Goal: Check status

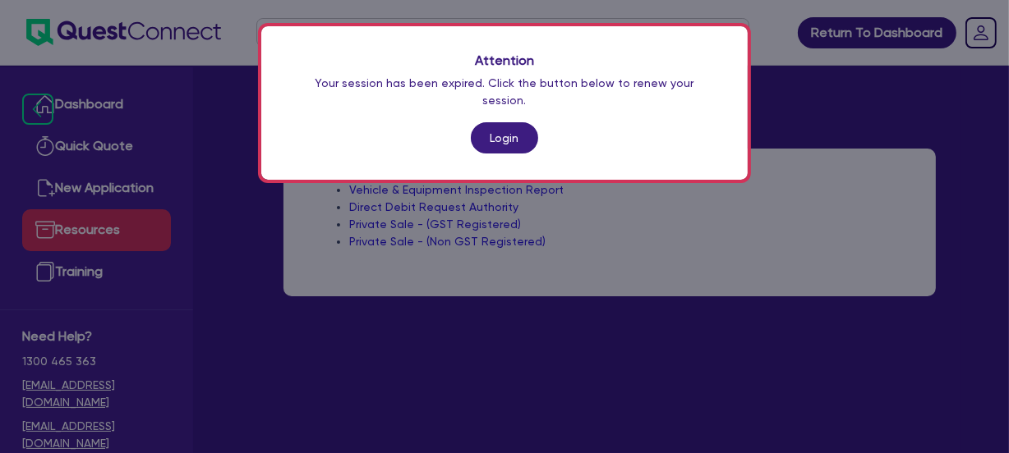
click at [473, 101] on div "Attention Your session has been expired. Click the button below to renew your s…" at bounding box center [504, 103] width 486 height 154
click at [498, 122] on link "Login" at bounding box center [504, 137] width 67 height 31
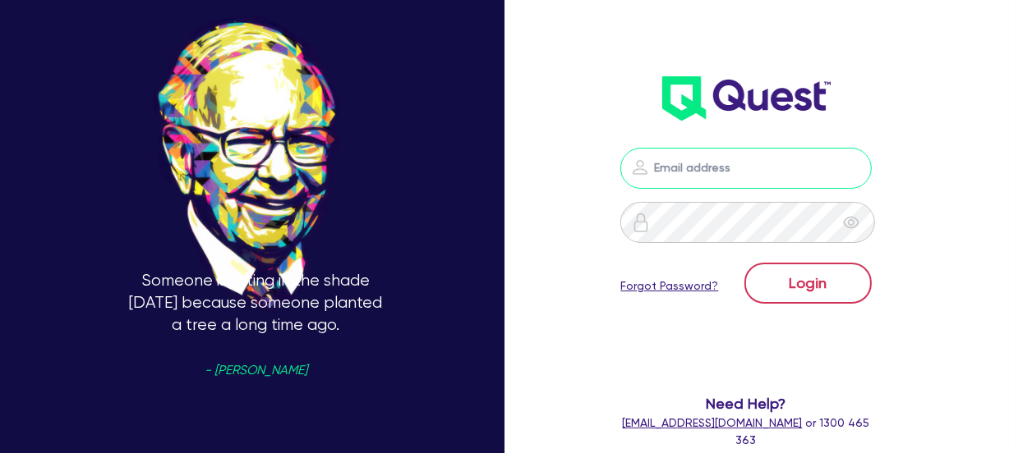
type input "[EMAIL_ADDRESS][DOMAIN_NAME]"
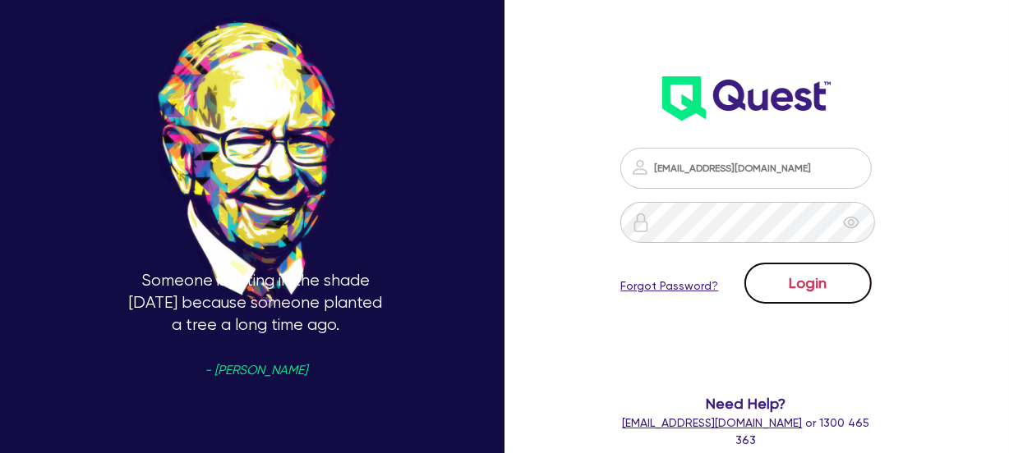
click at [828, 283] on button "Login" at bounding box center [807, 283] width 127 height 41
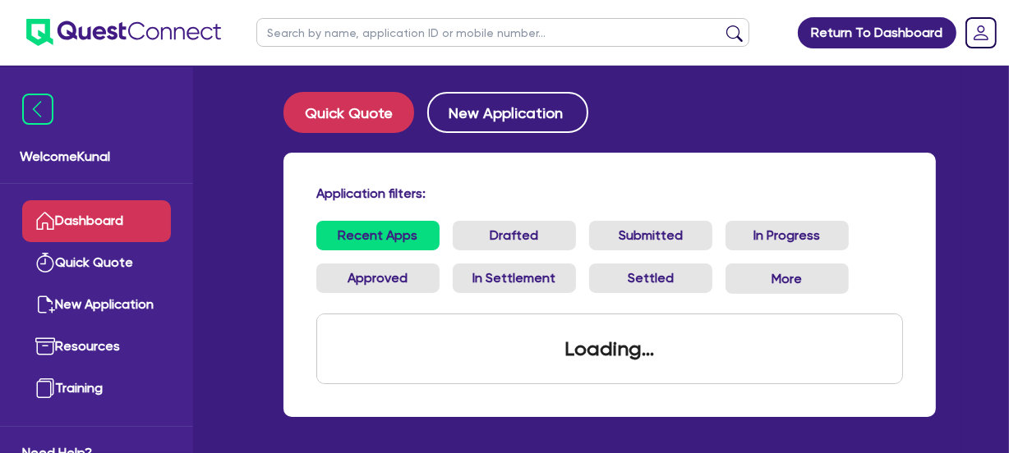
click at [834, 304] on div "More Withdrawn Declined" at bounding box center [786, 286] width 123 height 44
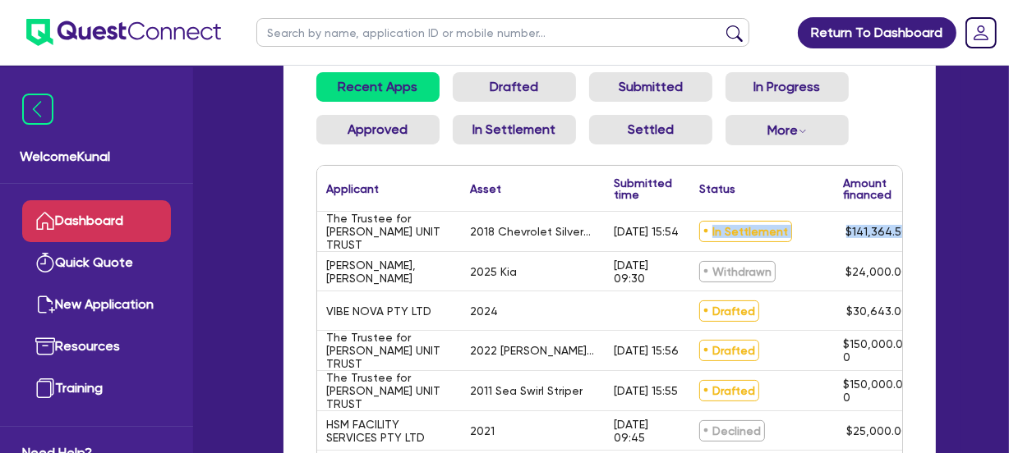
scroll to position [0, 182]
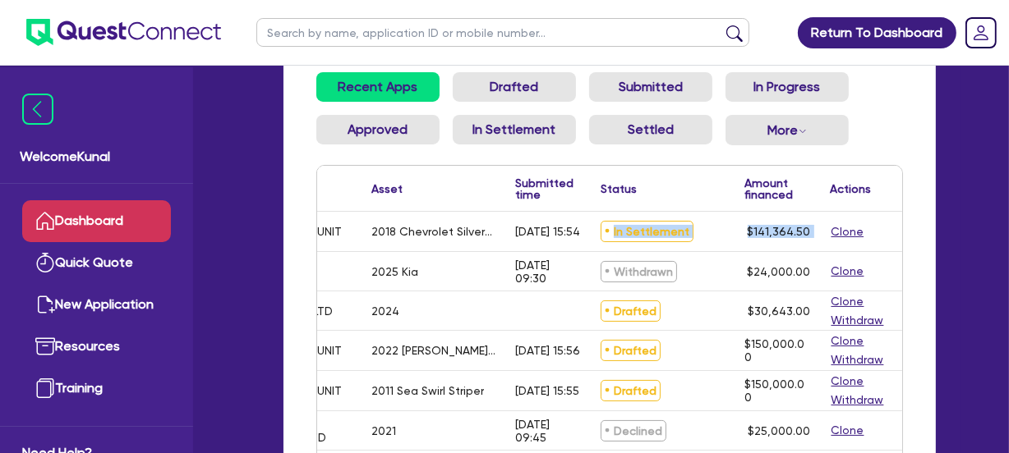
drag, startPoint x: 789, startPoint y: 232, endPoint x: 900, endPoint y: 232, distance: 111.7
click at [900, 232] on div "QF14562 The Trustee for [PERSON_NAME] UNIT TRUST 2018 Chevrolet Silverado LTZ […" at bounding box center [521, 232] width 771 height 40
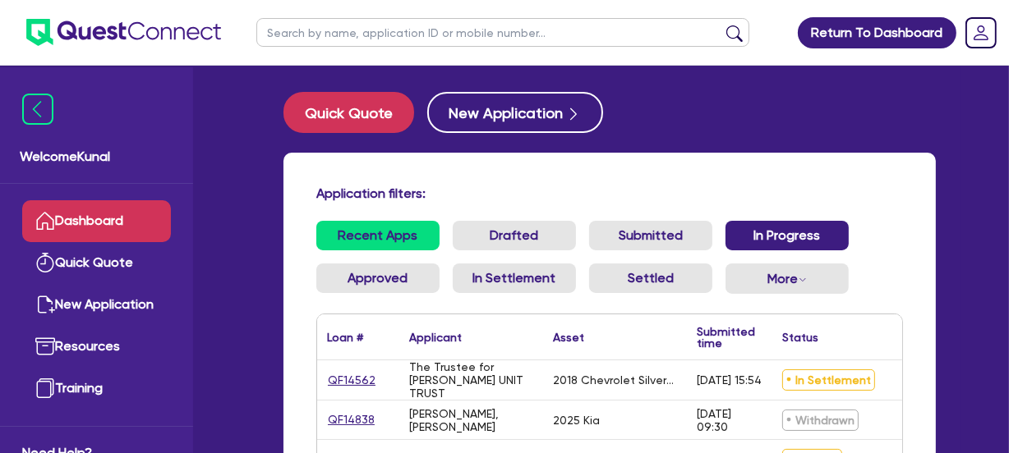
drag, startPoint x: 569, startPoint y: 184, endPoint x: 826, endPoint y: 246, distance: 265.4
click at [576, 184] on div "Application filters: Recent Apps Drafted Submitted In Progress Approved In Sett…" at bounding box center [609, 436] width 652 height 566
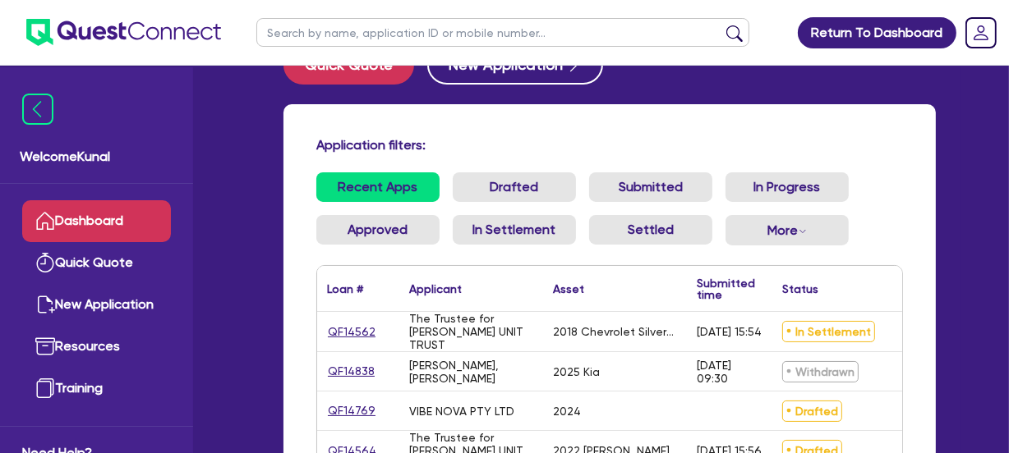
scroll to position [74, 0]
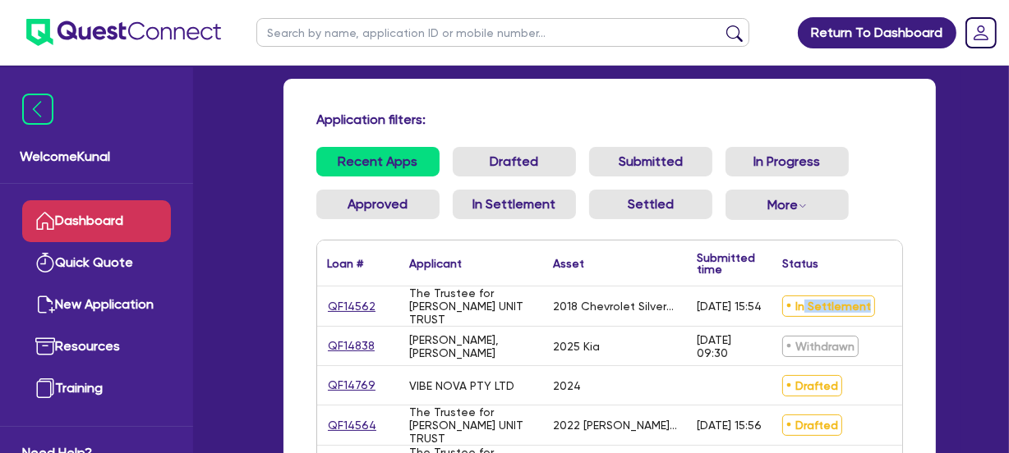
drag, startPoint x: 803, startPoint y: 304, endPoint x: 888, endPoint y: 316, distance: 86.3
click at [888, 314] on div "In Settlement" at bounding box center [844, 306] width 144 height 39
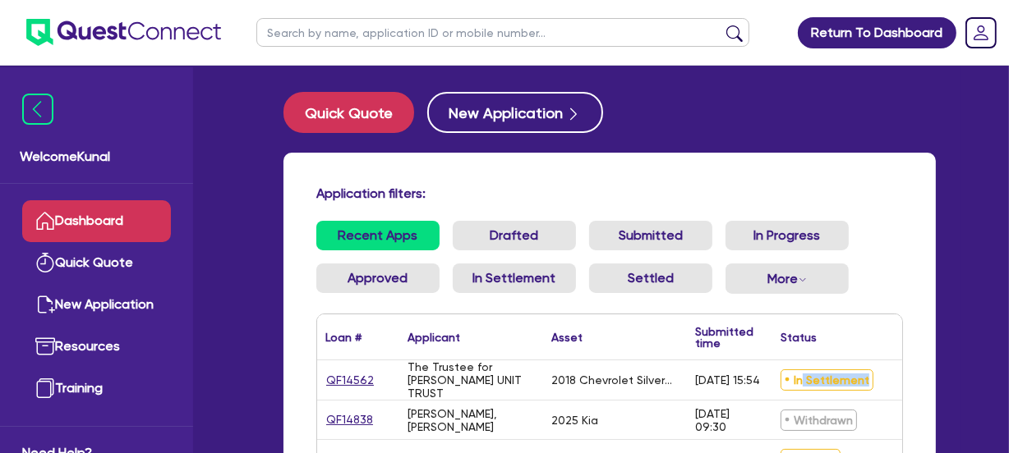
scroll to position [0, 0]
click at [828, 148] on div "Quick Quote New Application Application filters: Recent Apps Drafted Submitted …" at bounding box center [610, 415] width 702 height 647
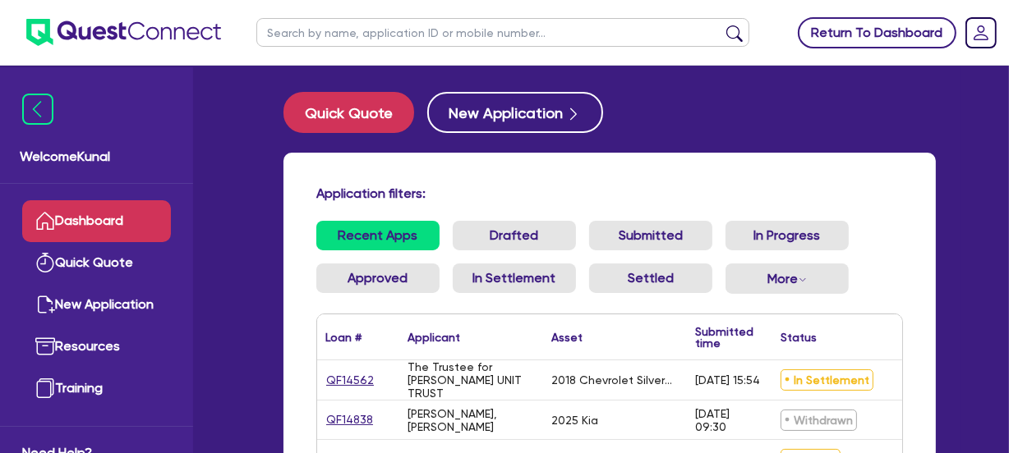
click at [855, 23] on link "Return To Dashboard" at bounding box center [877, 32] width 159 height 31
